Goal: Navigation & Orientation: Find specific page/section

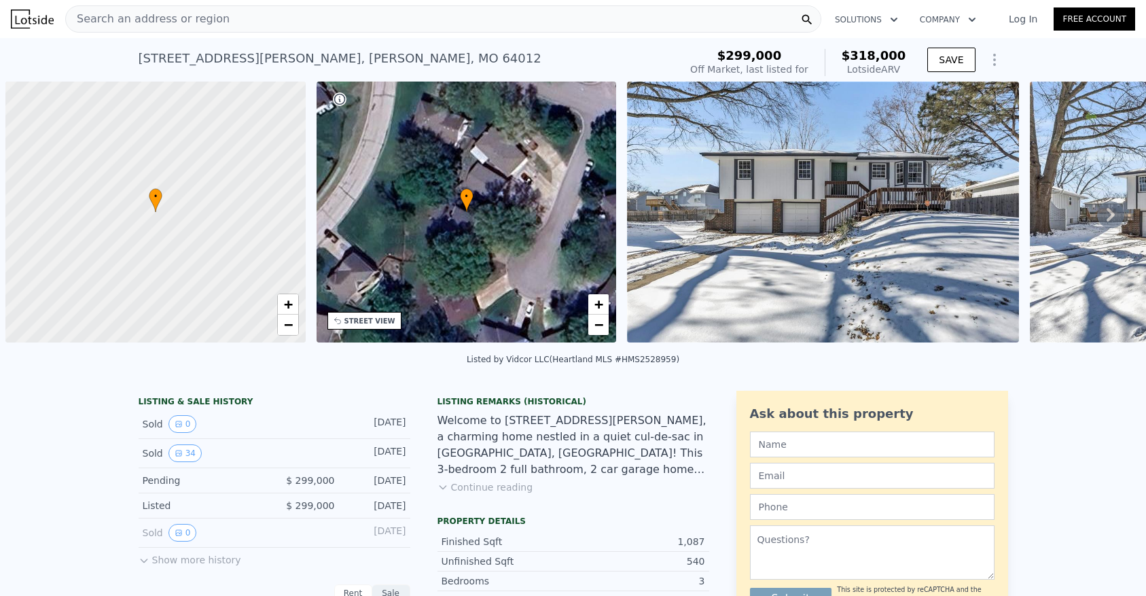
scroll to position [0, 5]
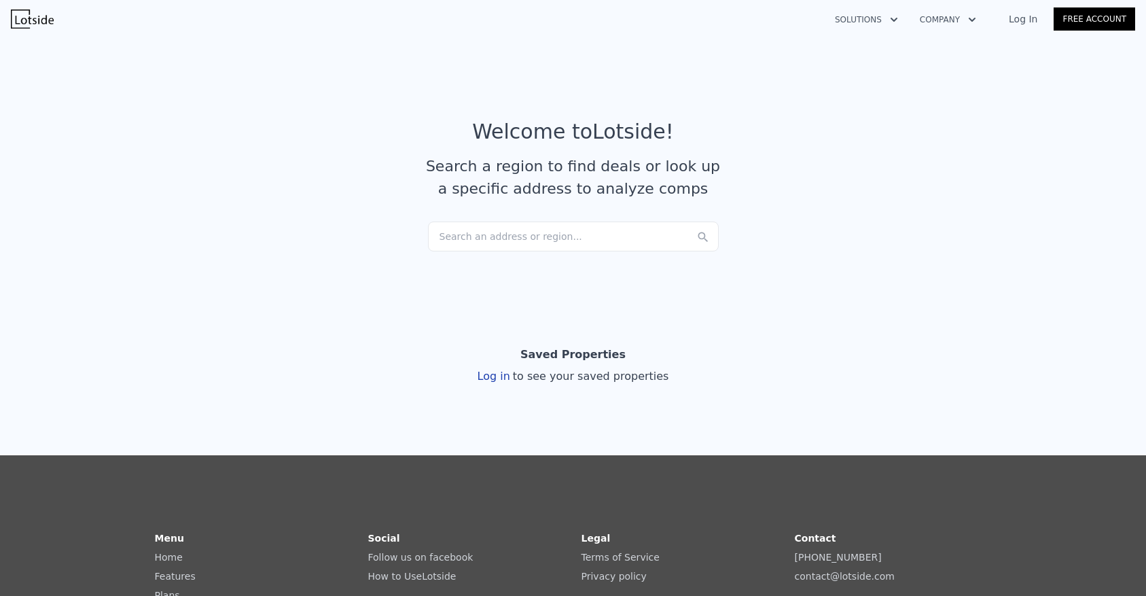
click at [569, 234] on div "Search an address or region..." at bounding box center [573, 236] width 291 height 30
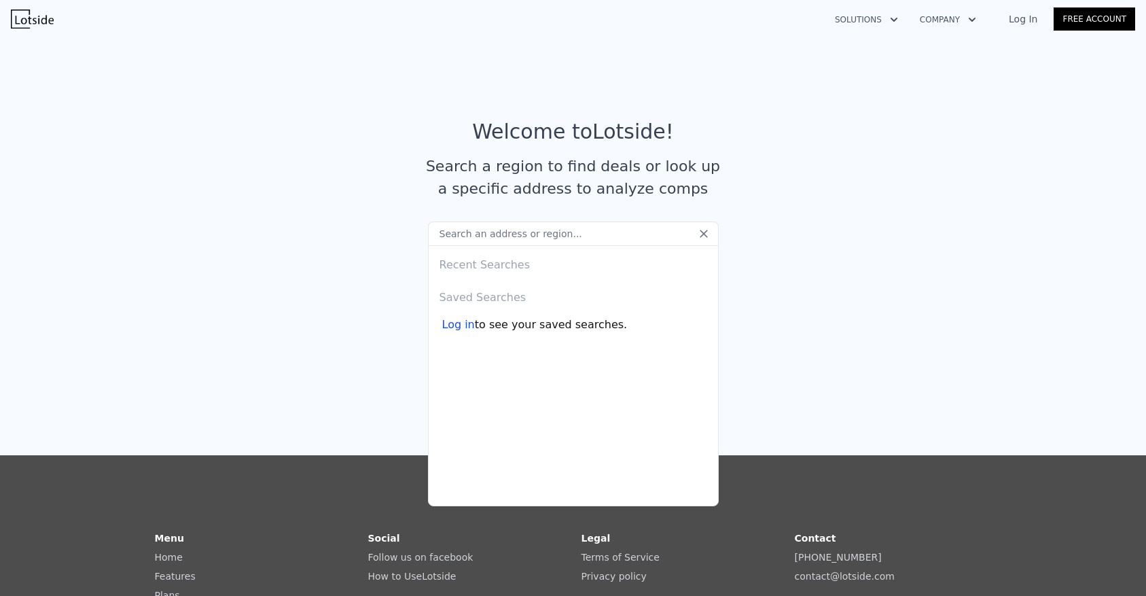
click at [897, 24] on icon "button" at bounding box center [894, 20] width 14 height 16
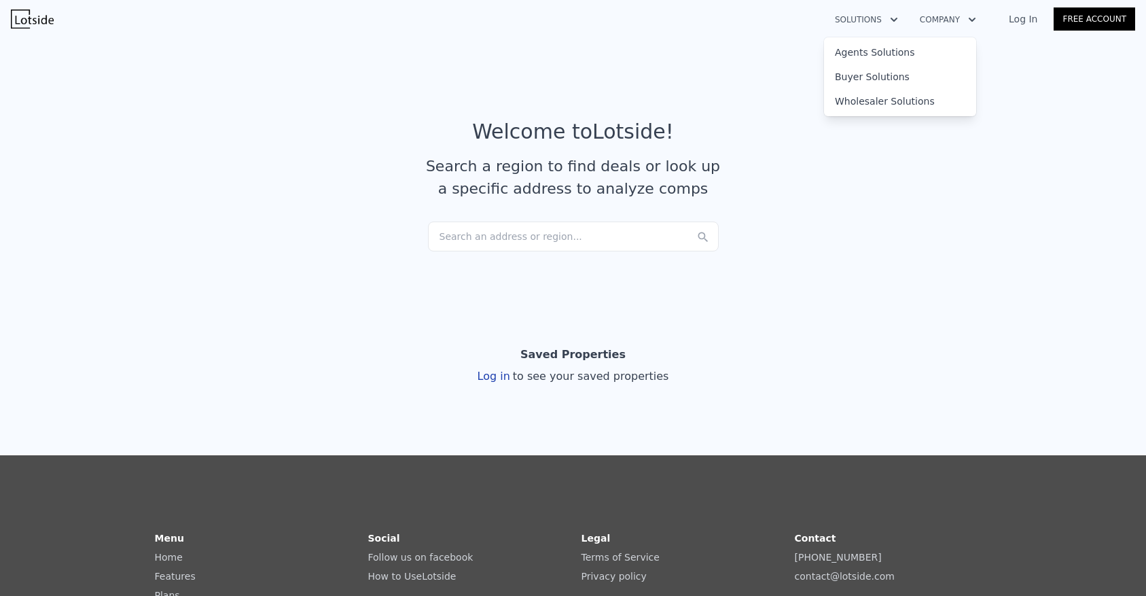
click at [944, 23] on button "Company" at bounding box center [948, 19] width 78 height 24
click at [948, 53] on link "About Lotside" at bounding box center [985, 52] width 152 height 24
